Goal: Check status: Check status

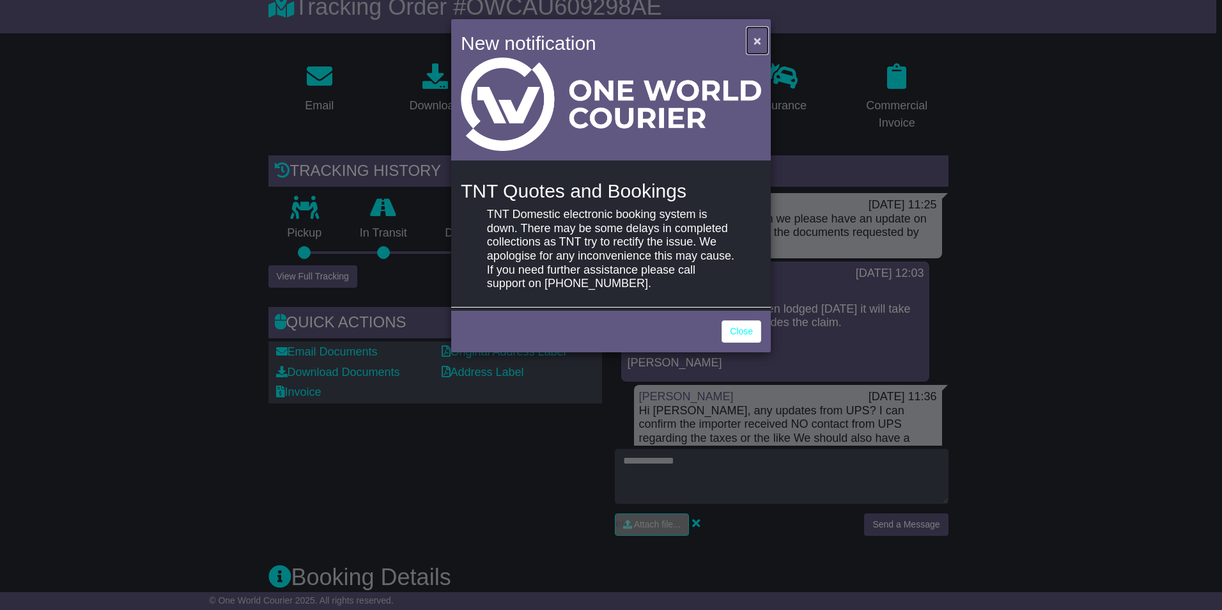
click at [752, 40] on button "×" at bounding box center [757, 40] width 20 height 26
click at [751, 42] on button "×" at bounding box center [757, 40] width 20 height 26
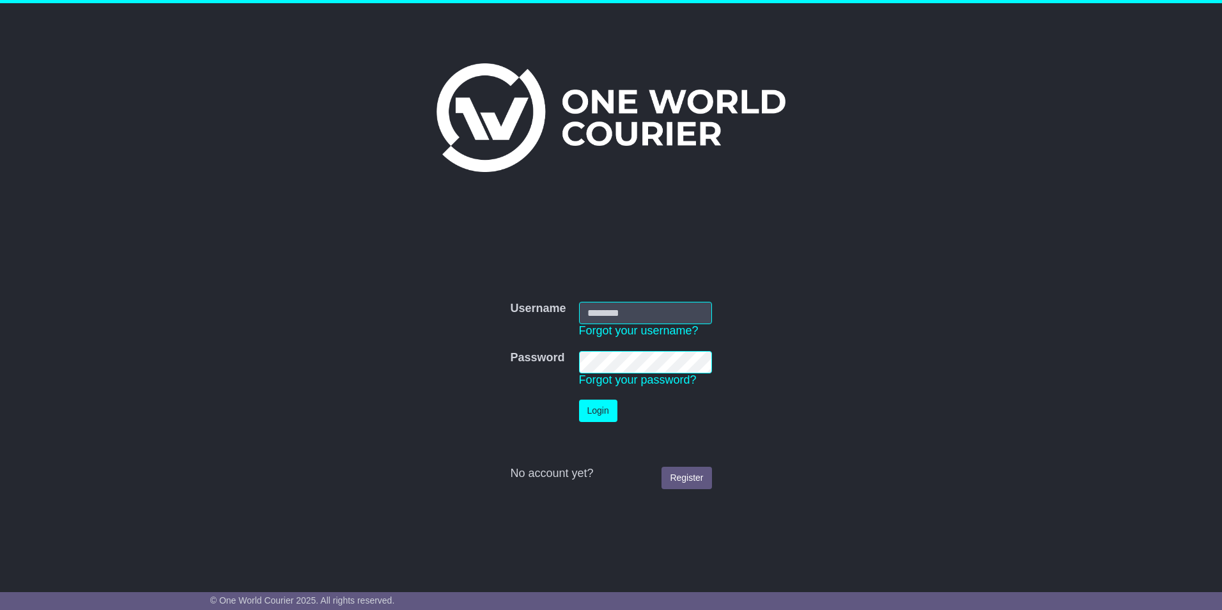
type input "******"
click at [593, 403] on button "Login" at bounding box center [598, 410] width 38 height 22
